Goal: Task Accomplishment & Management: Use online tool/utility

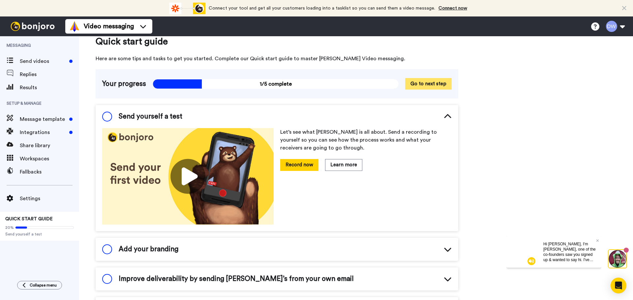
click at [435, 85] on button "Go to next step" at bounding box center [428, 84] width 46 height 12
click at [532, 263] on img at bounding box center [531, 261] width 8 height 8
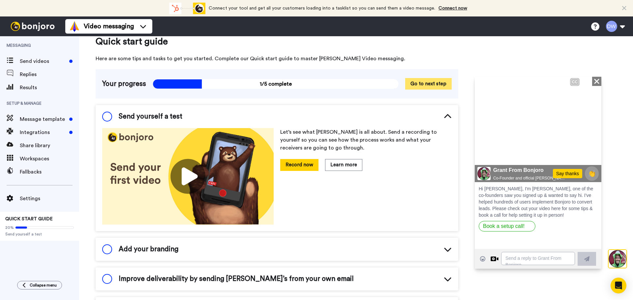
click at [428, 84] on button "Go to next step" at bounding box center [428, 84] width 46 height 12
click at [445, 8] on link "Connect now" at bounding box center [452, 8] width 29 height 5
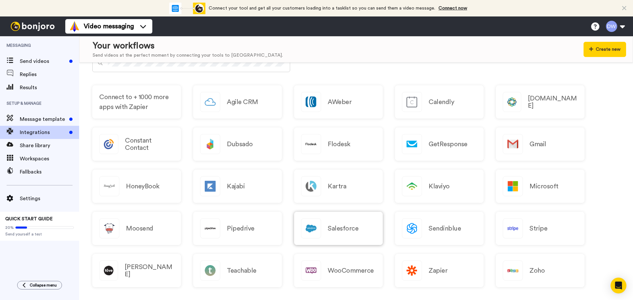
scroll to position [313, 0]
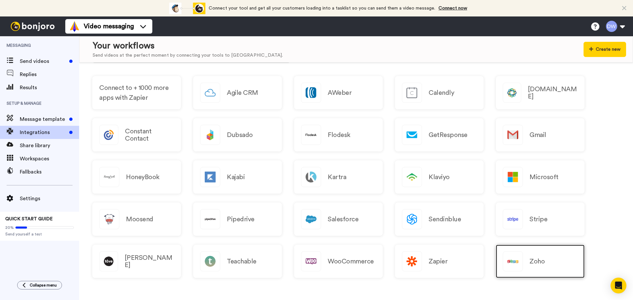
click at [520, 265] on img at bounding box center [512, 261] width 19 height 19
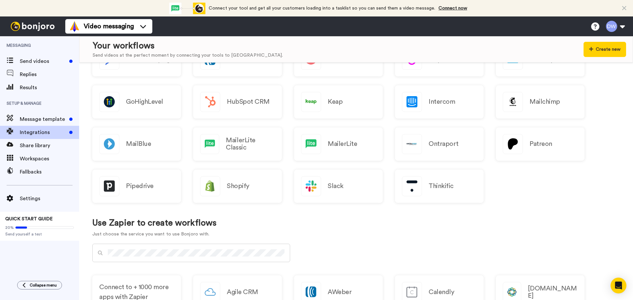
scroll to position [71, 0]
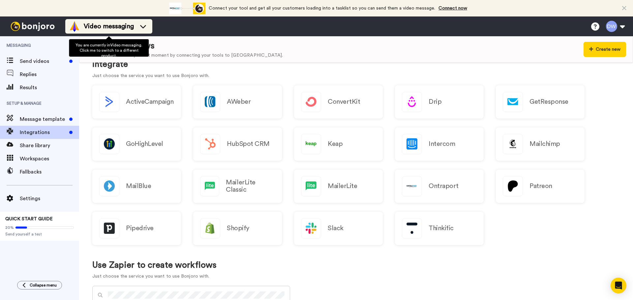
click at [143, 27] on icon at bounding box center [143, 26] width 11 height 7
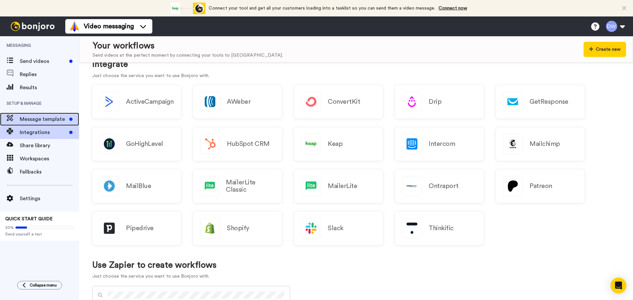
click at [50, 119] on span "Message template" at bounding box center [43, 119] width 47 height 8
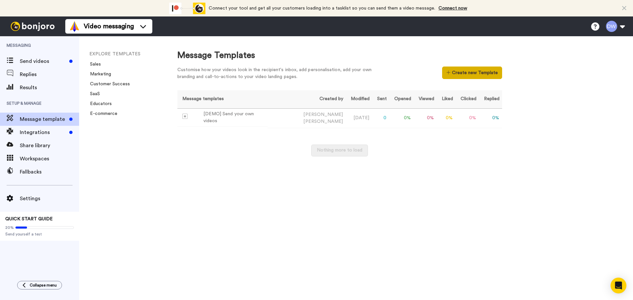
click at [462, 74] on button "Create new Template" at bounding box center [472, 73] width 60 height 13
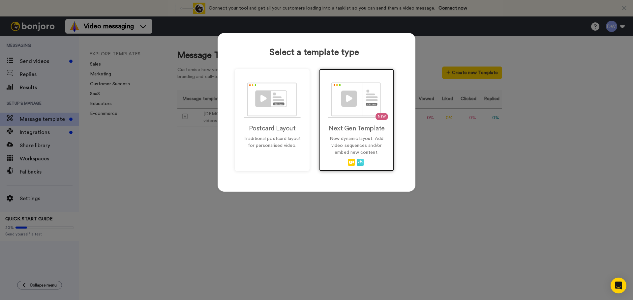
click at [369, 140] on p "New dynamic layout. Add video sequences and/or embed new content." at bounding box center [356, 145] width 61 height 21
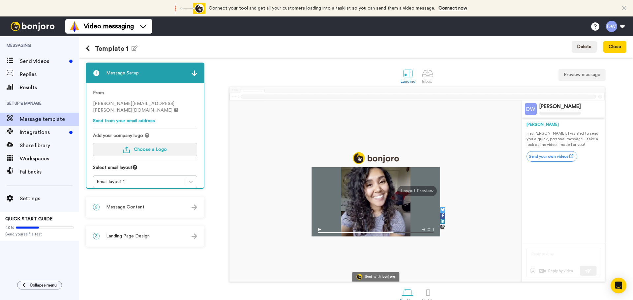
click at [141, 145] on button "Choose a Logo" at bounding box center [145, 149] width 104 height 13
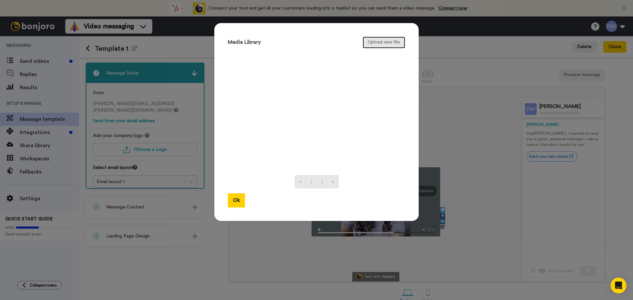
click at [379, 43] on button "Upload new file" at bounding box center [384, 43] width 43 height 12
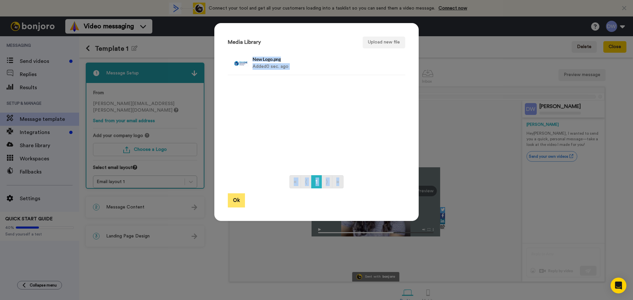
drag, startPoint x: 227, startPoint y: 193, endPoint x: 227, endPoint y: 202, distance: 8.6
click at [226, 201] on div "Media Library Upload new file New Logo.png Added 0 sec. ago Delete « ⟨ 1 ⟩ » Ok" at bounding box center [316, 122] width 204 height 198
click at [232, 201] on button "Ok" at bounding box center [236, 200] width 17 height 14
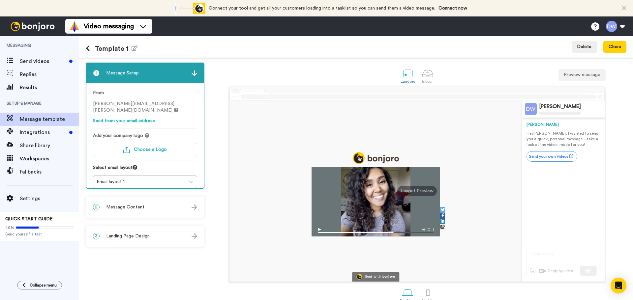
click at [193, 210] on img at bounding box center [194, 208] width 6 height 6
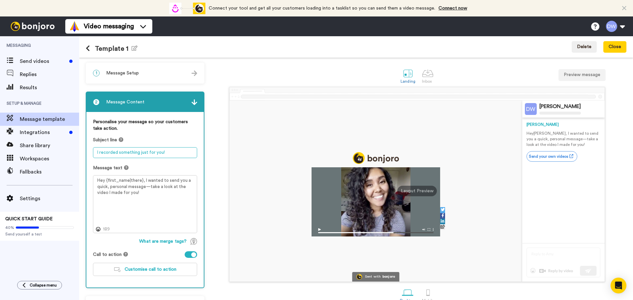
drag, startPoint x: 95, startPoint y: 150, endPoint x: 162, endPoint y: 150, distance: 66.6
click at [162, 150] on textarea "I recorded something just for you!" at bounding box center [145, 152] width 104 height 11
click at [186, 195] on textarea "Hey {first_name|there}, I wanted to send you a quick, personal message—take a l…" at bounding box center [145, 204] width 104 height 58
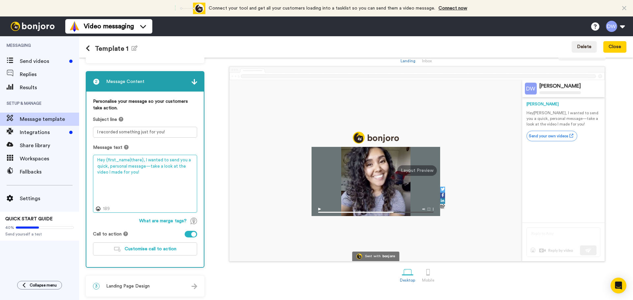
scroll to position [22, 0]
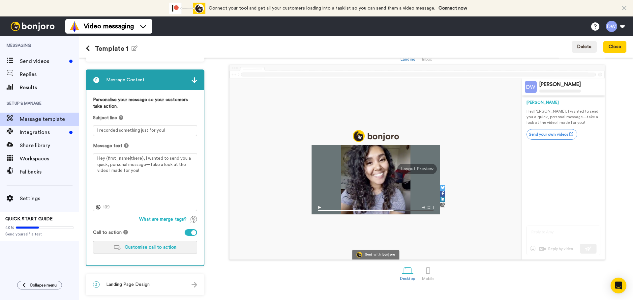
click at [176, 249] on button "Customise call to action" at bounding box center [145, 247] width 104 height 13
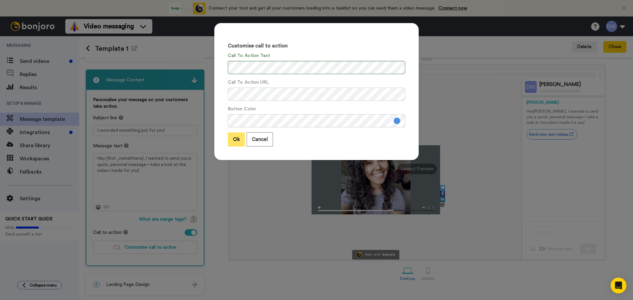
click at [235, 142] on button "Ok" at bounding box center [236, 139] width 17 height 14
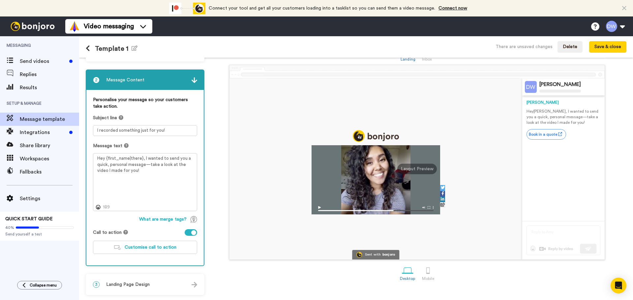
click at [139, 284] on span "Landing Page Design" at bounding box center [128, 284] width 44 height 7
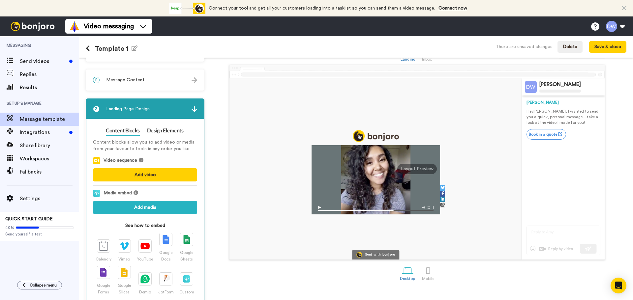
click at [194, 110] on img at bounding box center [194, 109] width 6 height 6
click at [231, 149] on div at bounding box center [375, 168] width 293 height 181
click at [232, 226] on div at bounding box center [375, 168] width 293 height 181
click at [195, 110] on img at bounding box center [194, 109] width 6 height 6
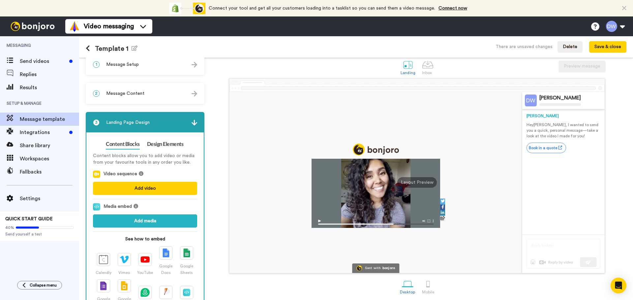
scroll to position [0, 0]
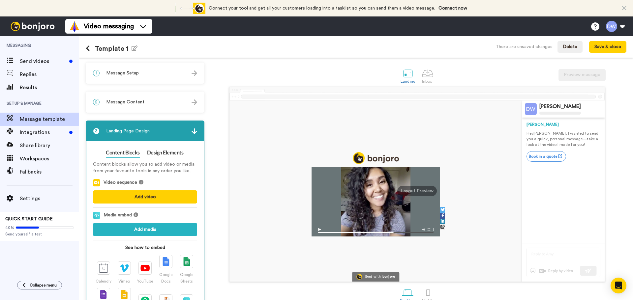
click at [390, 201] on div at bounding box center [375, 201] width 129 height 69
click at [431, 201] on div at bounding box center [375, 201] width 129 height 69
click at [146, 198] on button "Add video" at bounding box center [145, 196] width 104 height 13
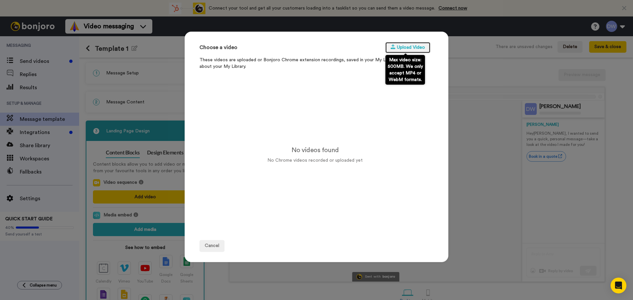
click at [396, 48] on button "Upload Video" at bounding box center [407, 48] width 45 height 12
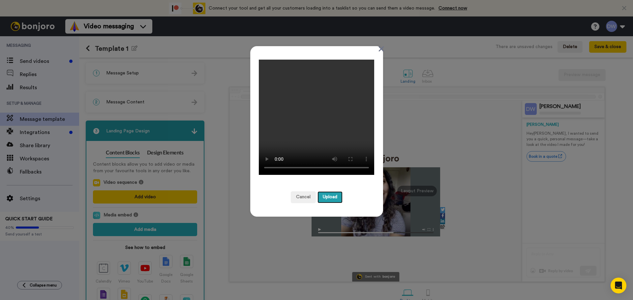
click at [324, 200] on button "Upload" at bounding box center [329, 197] width 25 height 12
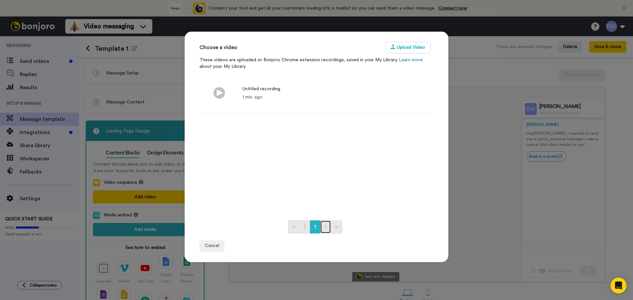
click at [322, 229] on link "⟩" at bounding box center [325, 226] width 11 height 13
click at [214, 247] on button "Cancel" at bounding box center [211, 246] width 25 height 12
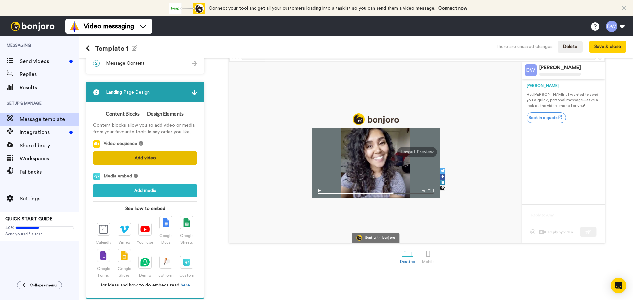
scroll to position [43, 0]
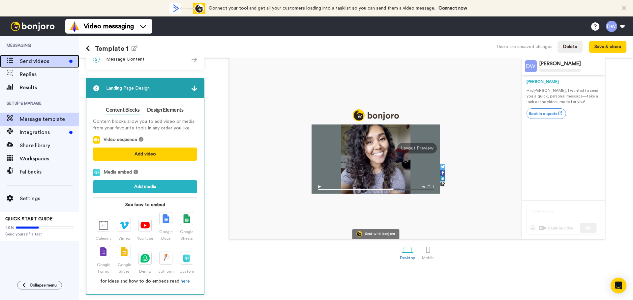
click at [36, 60] on span "Send videos" at bounding box center [43, 61] width 47 height 8
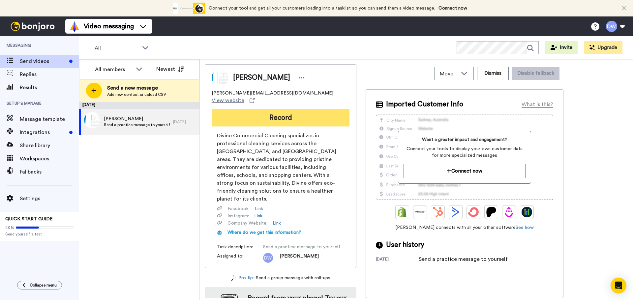
click at [266, 113] on button "Record" at bounding box center [281, 117] width 138 height 17
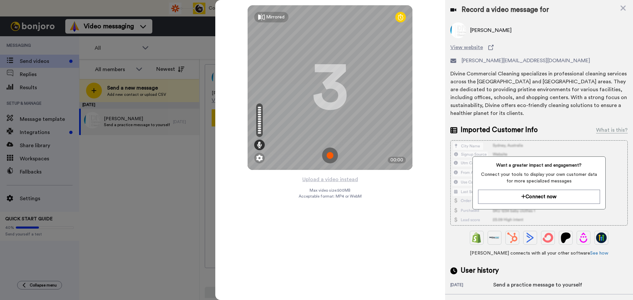
drag, startPoint x: 437, startPoint y: 6, endPoint x: 416, endPoint y: 10, distance: 21.8
click at [416, 10] on div "Mirrored Redo 3 00:00" at bounding box center [330, 87] width 230 height 175
drag, startPoint x: 425, startPoint y: 3, endPoint x: 431, endPoint y: 2, distance: 6.0
click at [431, 2] on div "Mirrored Redo 3 00:00" at bounding box center [330, 87] width 230 height 175
click at [330, 160] on img at bounding box center [330, 156] width 16 height 16
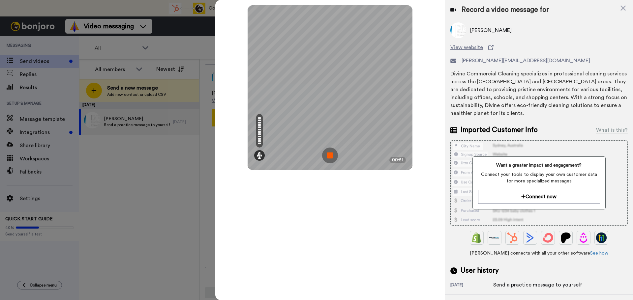
click at [325, 153] on img at bounding box center [330, 156] width 16 height 16
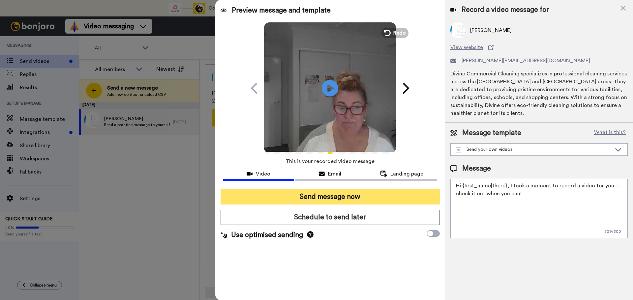
click at [314, 199] on button "Send message now" at bounding box center [329, 197] width 219 height 15
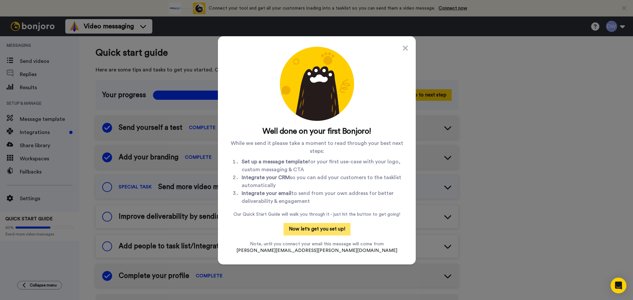
click at [332, 232] on button "Now let's get you set up!" at bounding box center [316, 229] width 67 height 13
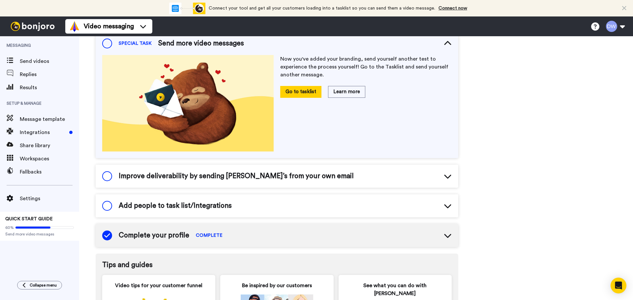
scroll to position [147, 0]
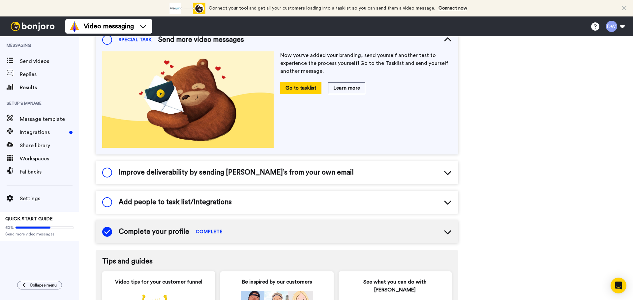
click at [221, 173] on span "Improve deliverability by sending Bonjoro’s from your own email" at bounding box center [236, 173] width 235 height 10
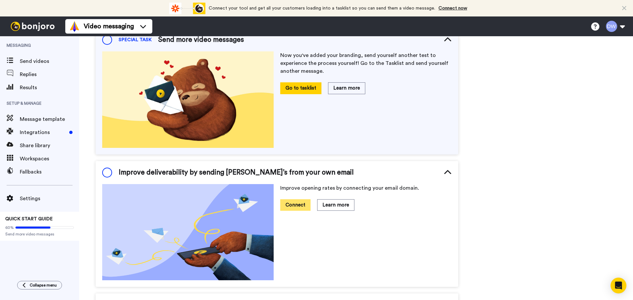
click at [290, 205] on button "Connect" at bounding box center [295, 205] width 30 height 12
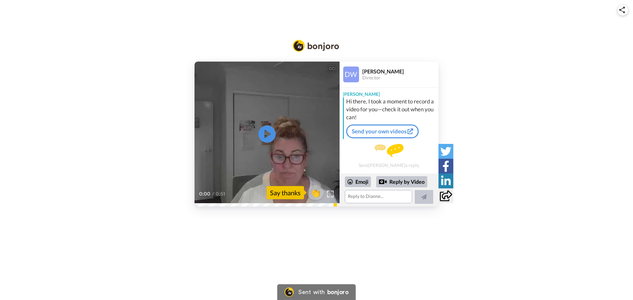
click at [267, 132] on icon "Play/Pause" at bounding box center [266, 134] width 17 height 31
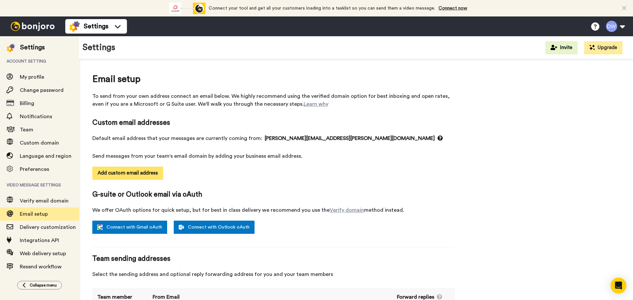
click at [123, 173] on button "Add custom email address" at bounding box center [127, 173] width 71 height 13
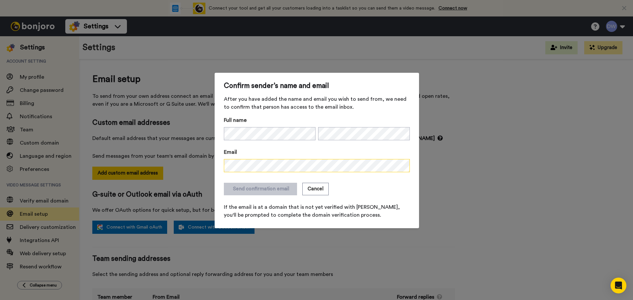
click at [219, 166] on div "Confirm sender’s name and email After you have added the name and email you wis…" at bounding box center [317, 151] width 204 height 156
click at [252, 189] on button "Send confirmation email" at bounding box center [260, 189] width 73 height 13
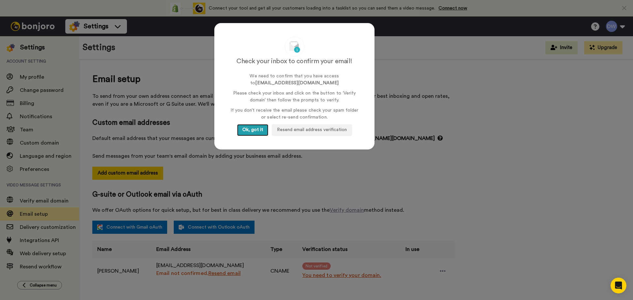
click at [249, 132] on button "Ok, got it" at bounding box center [252, 130] width 31 height 12
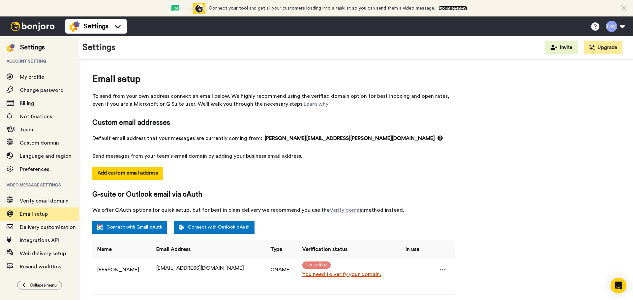
click at [450, 9] on link "Connect now" at bounding box center [452, 8] width 29 height 5
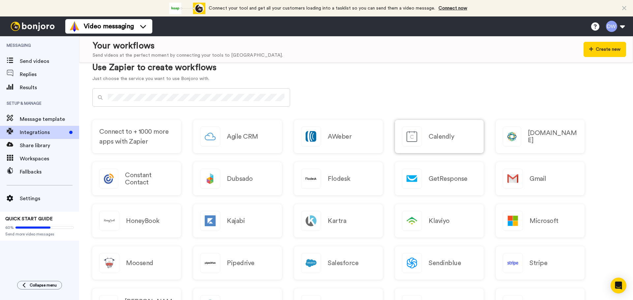
scroll to position [313, 0]
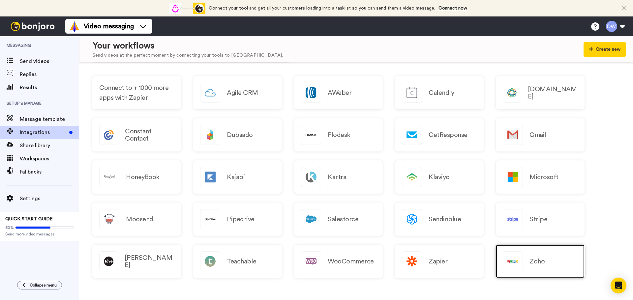
click at [542, 261] on h2 "Zoho" at bounding box center [536, 261] width 15 height 7
